Goal: Check status: Check status

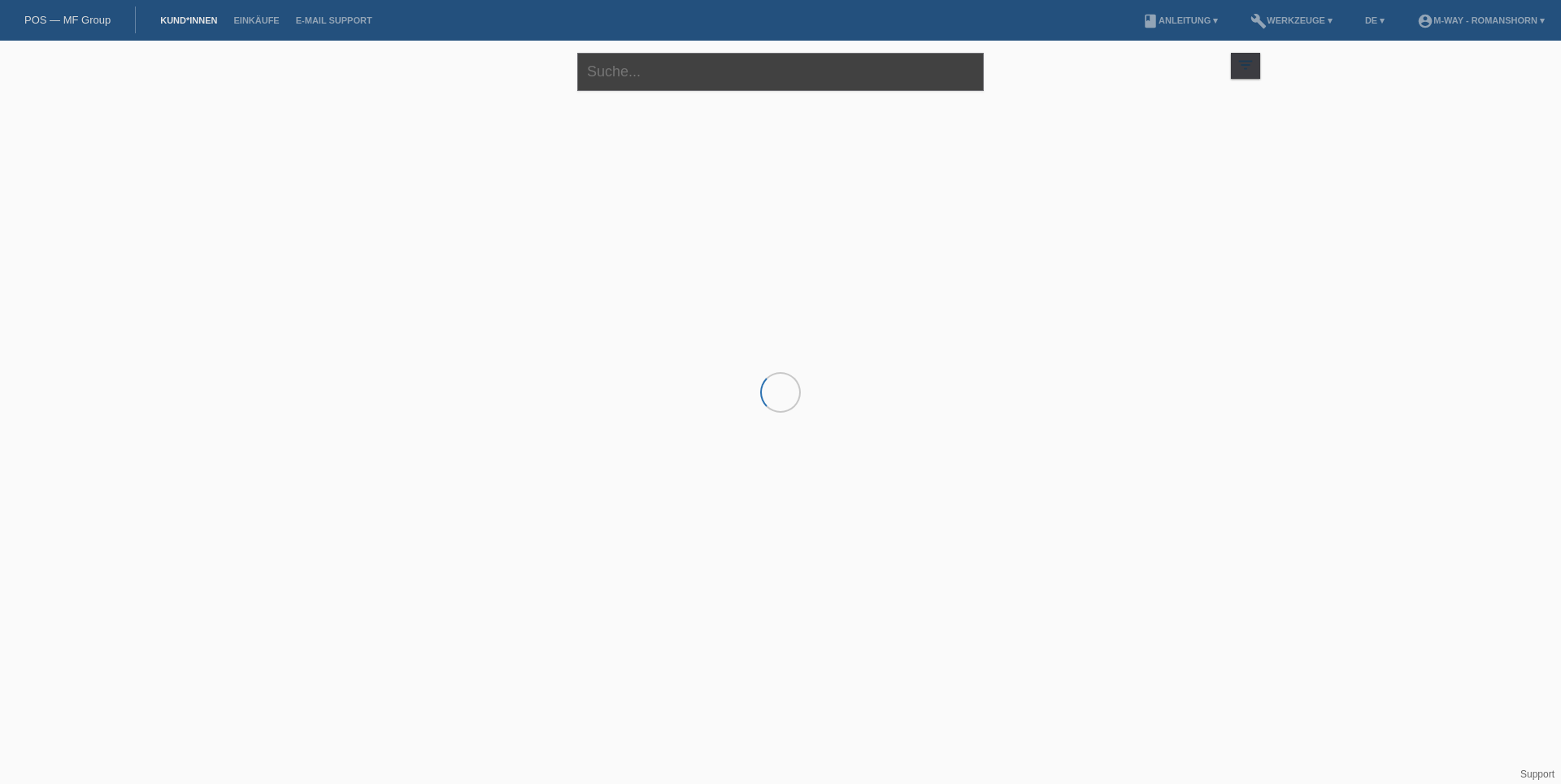
click at [642, 74] on input "text" at bounding box center [780, 72] width 407 height 39
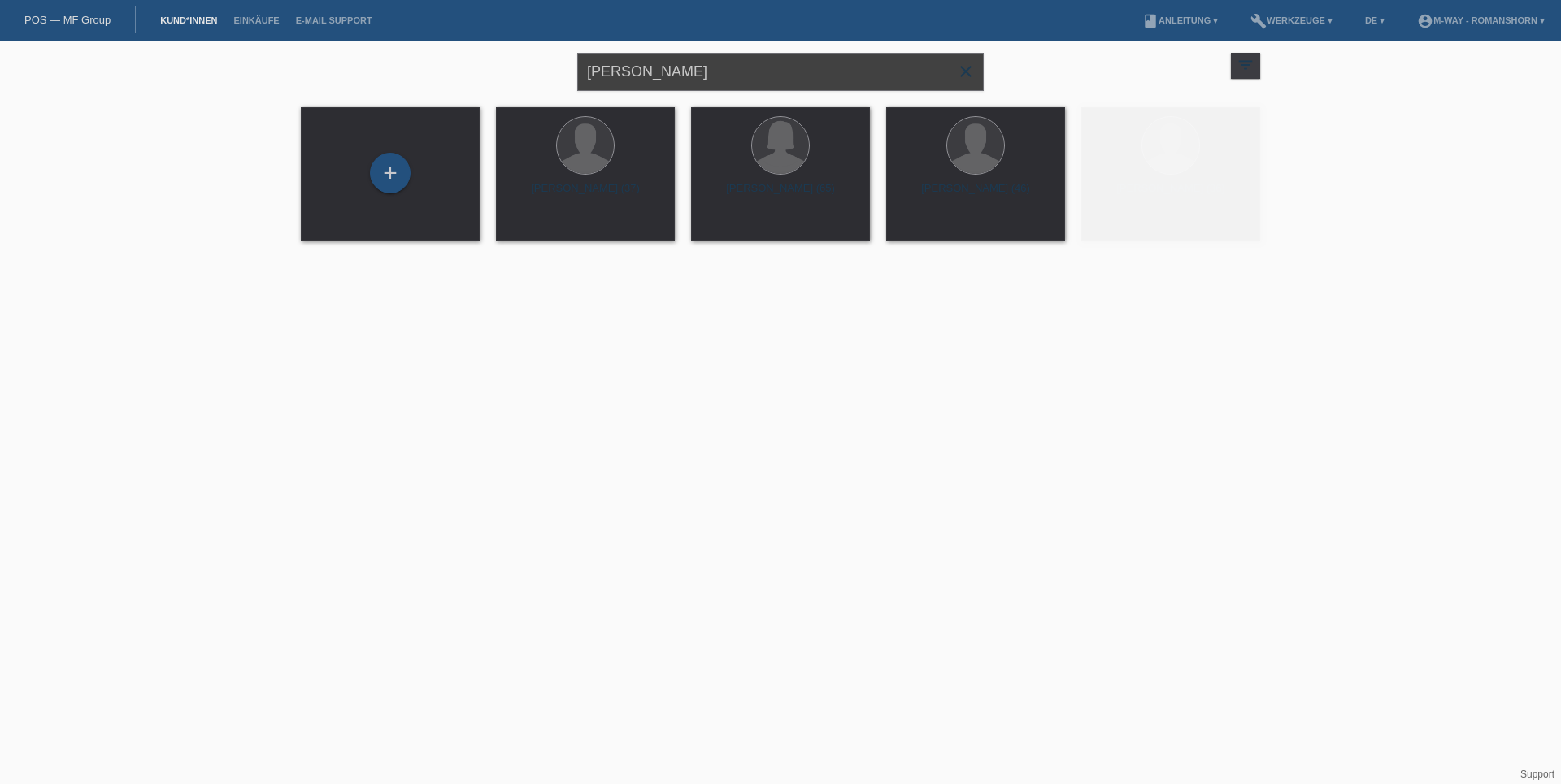
type input "[PERSON_NAME]"
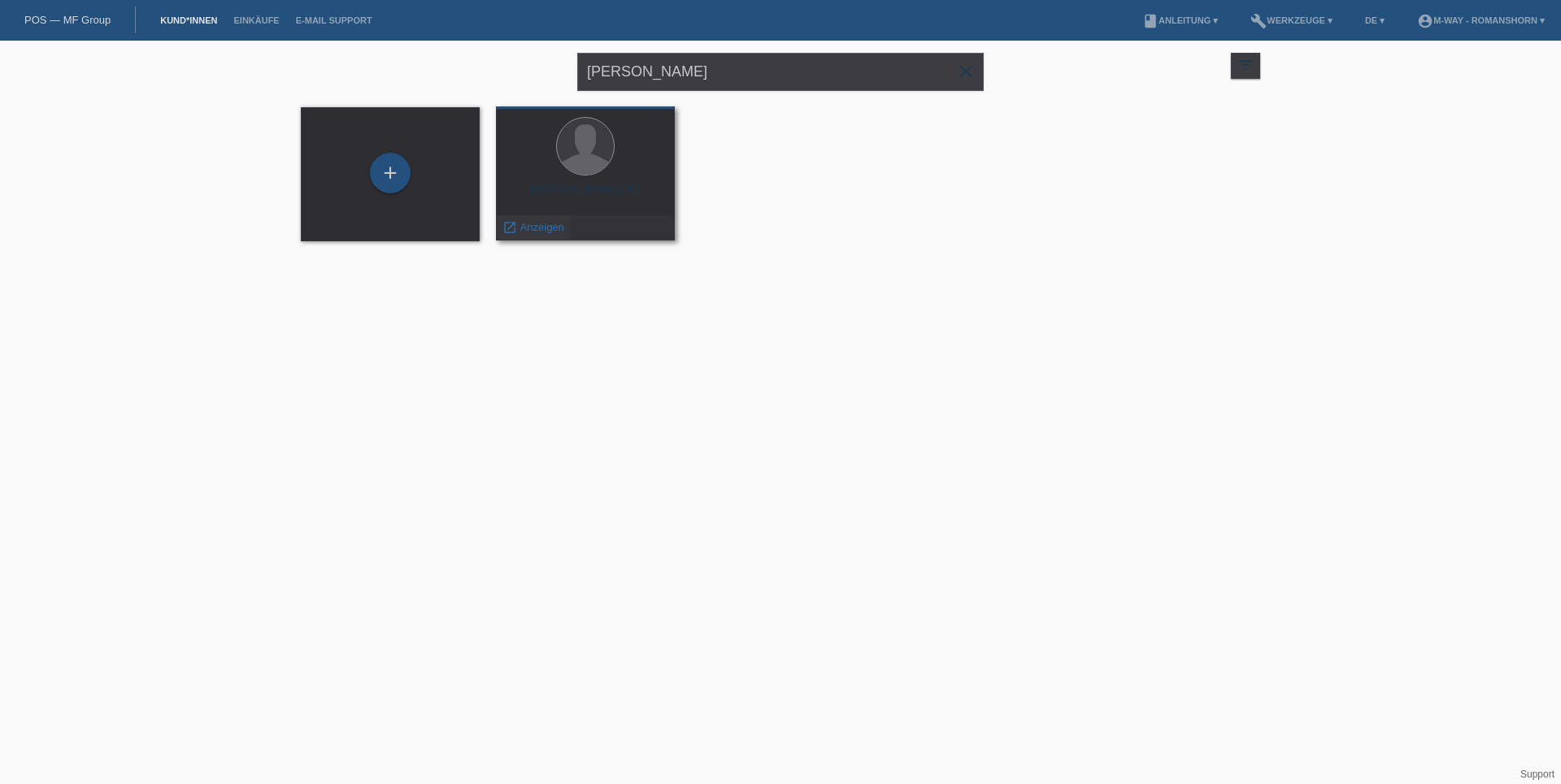
click at [529, 228] on span "Anzeigen" at bounding box center [542, 227] width 43 height 13
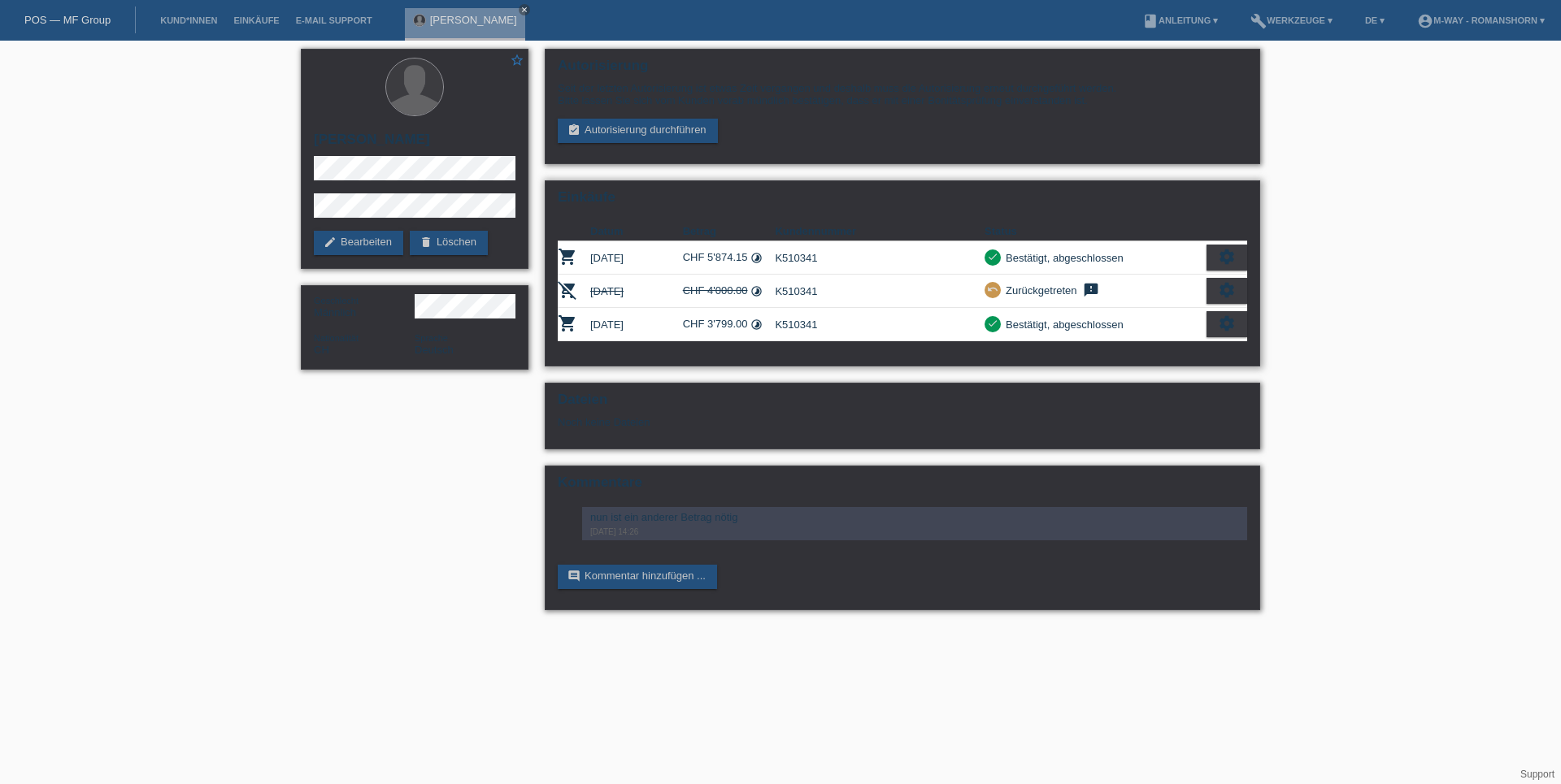
click at [1234, 322] on icon "settings" at bounding box center [1227, 323] width 18 height 18
click at [1114, 348] on span "Anzeigen" at bounding box center [1134, 350] width 48 height 19
